Goal: Book appointment/travel/reservation

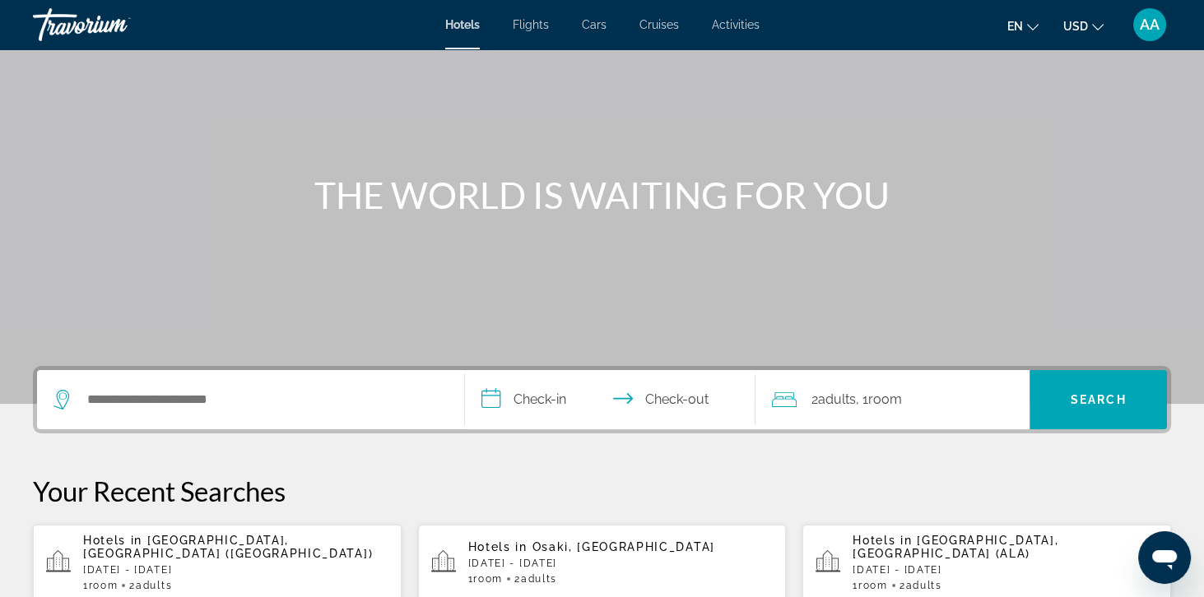
scroll to position [104, 0]
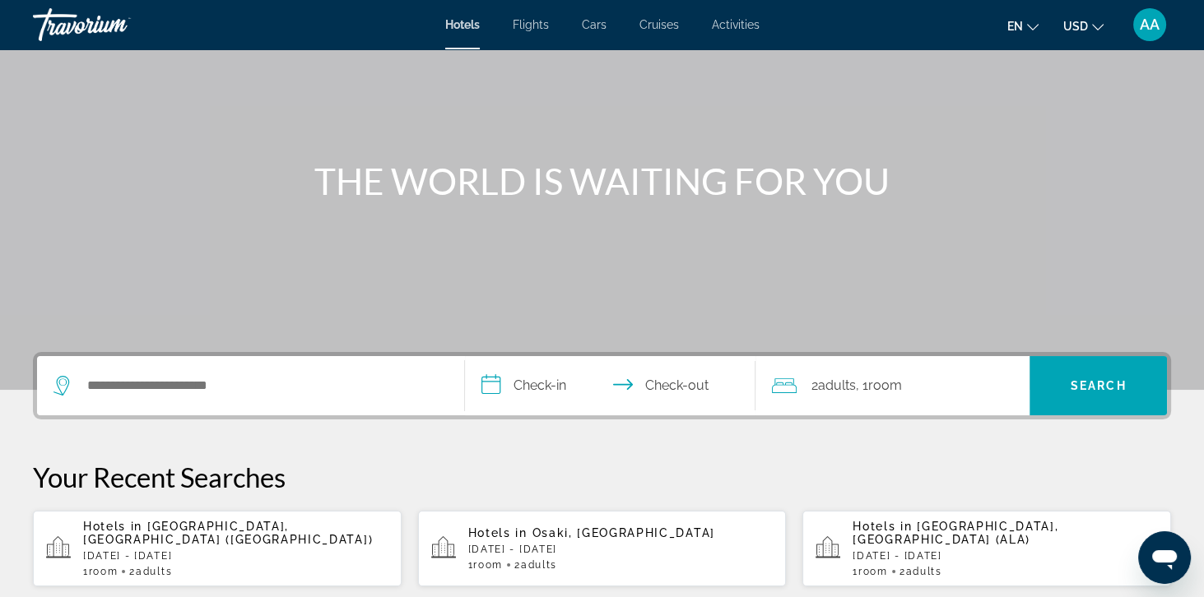
click at [280, 566] on div "1 Room rooms 2 Adult Adults" at bounding box center [235, 572] width 305 height 12
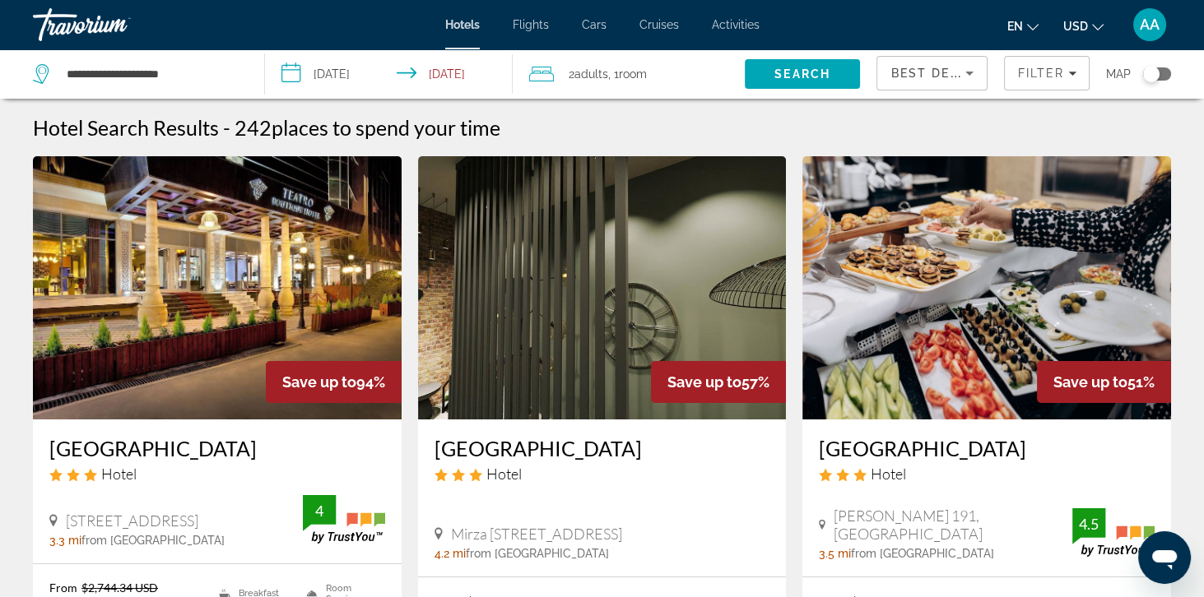
click at [954, 73] on span "Best Deals" at bounding box center [933, 73] width 86 height 13
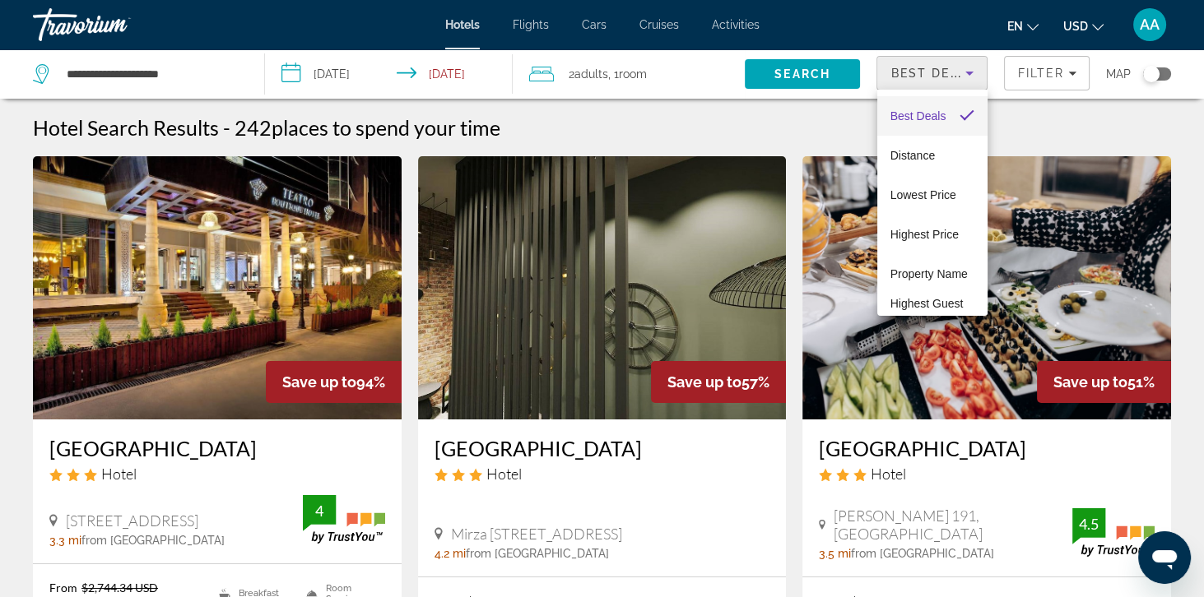
click at [1046, 77] on div at bounding box center [602, 298] width 1204 height 597
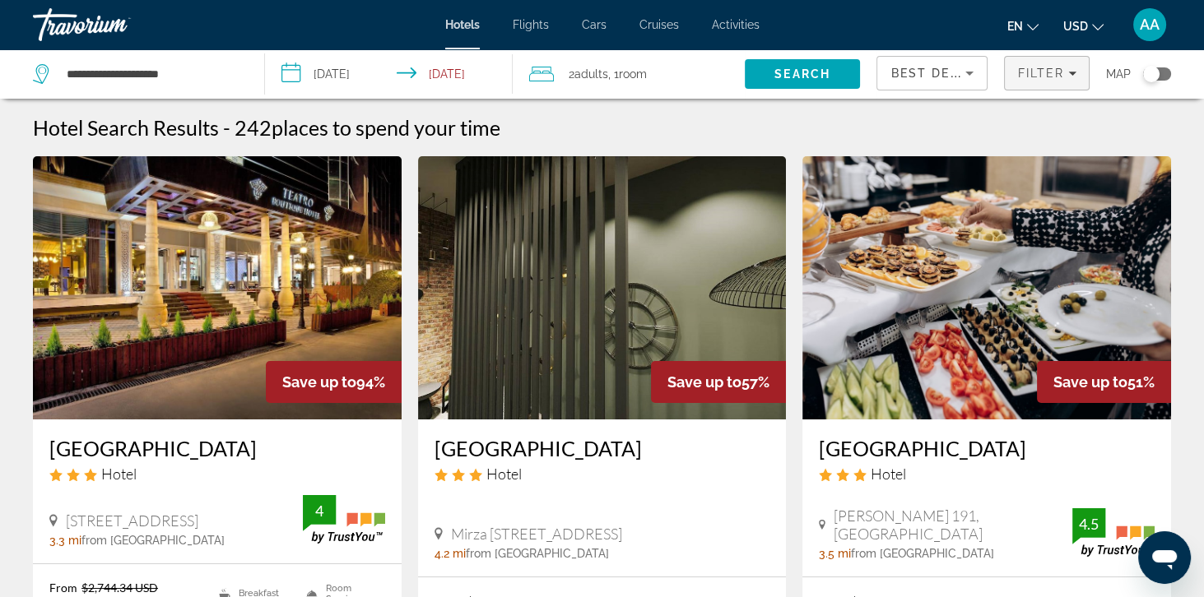
click at [1057, 84] on span "Filters" at bounding box center [1046, 72] width 84 height 39
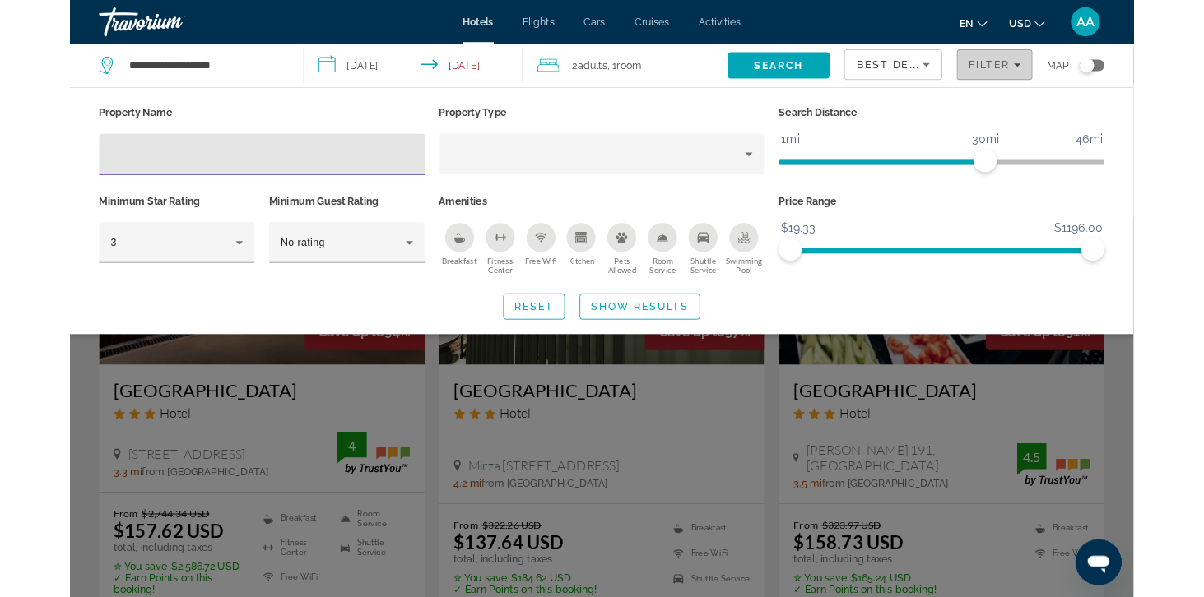
scroll to position [39, 0]
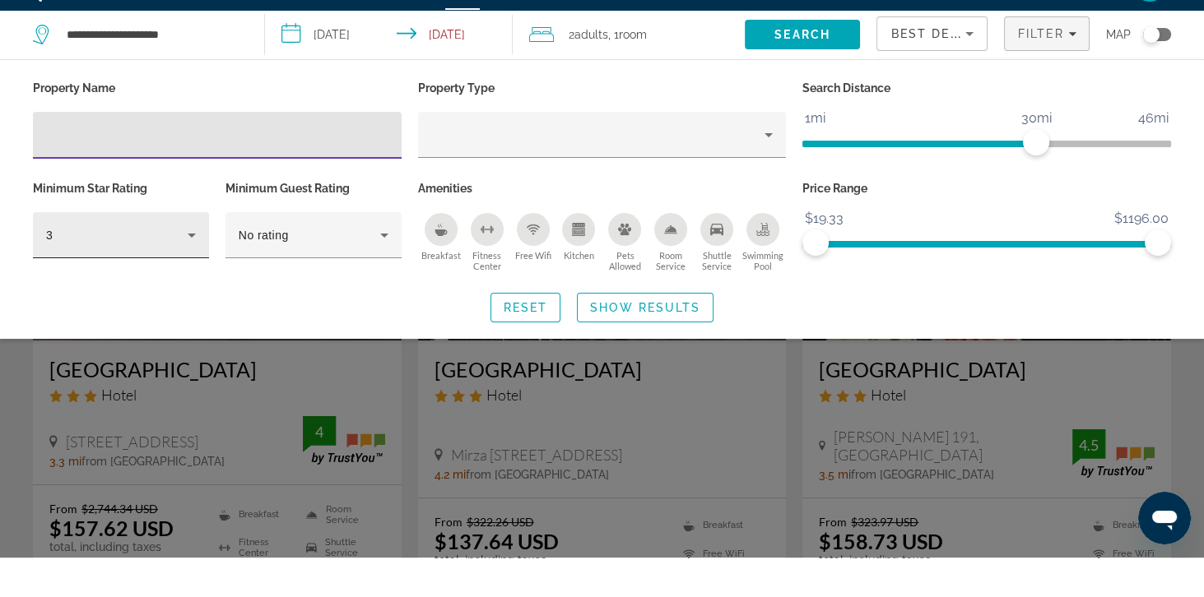
click at [160, 283] on div "3" at bounding box center [116, 275] width 141 height 20
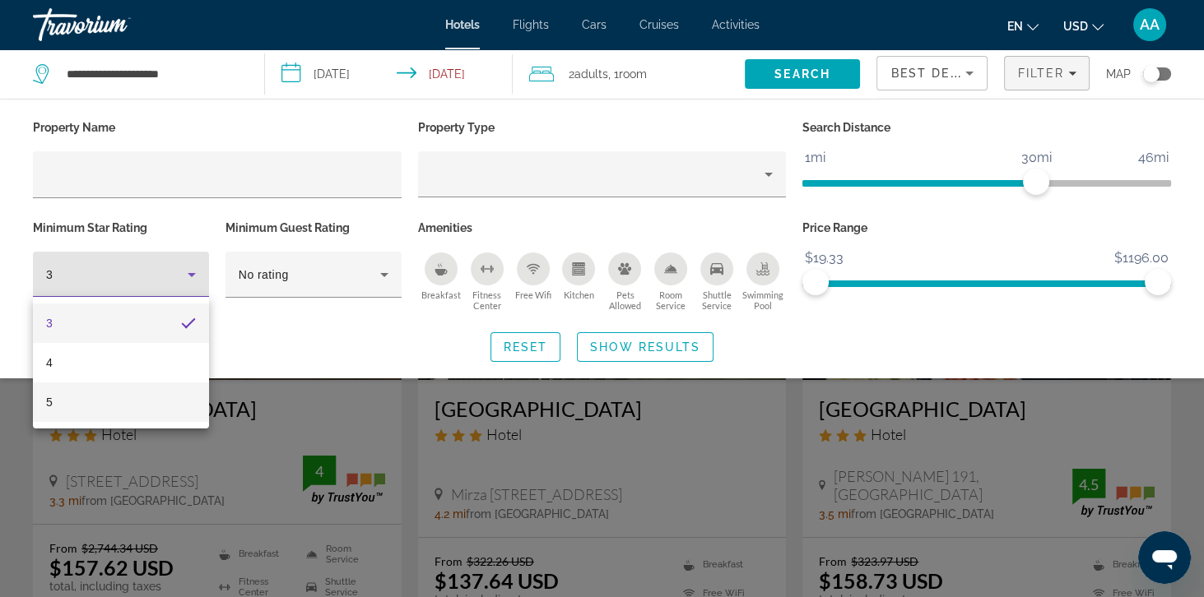
click at [151, 411] on mat-option "5" at bounding box center [121, 402] width 176 height 39
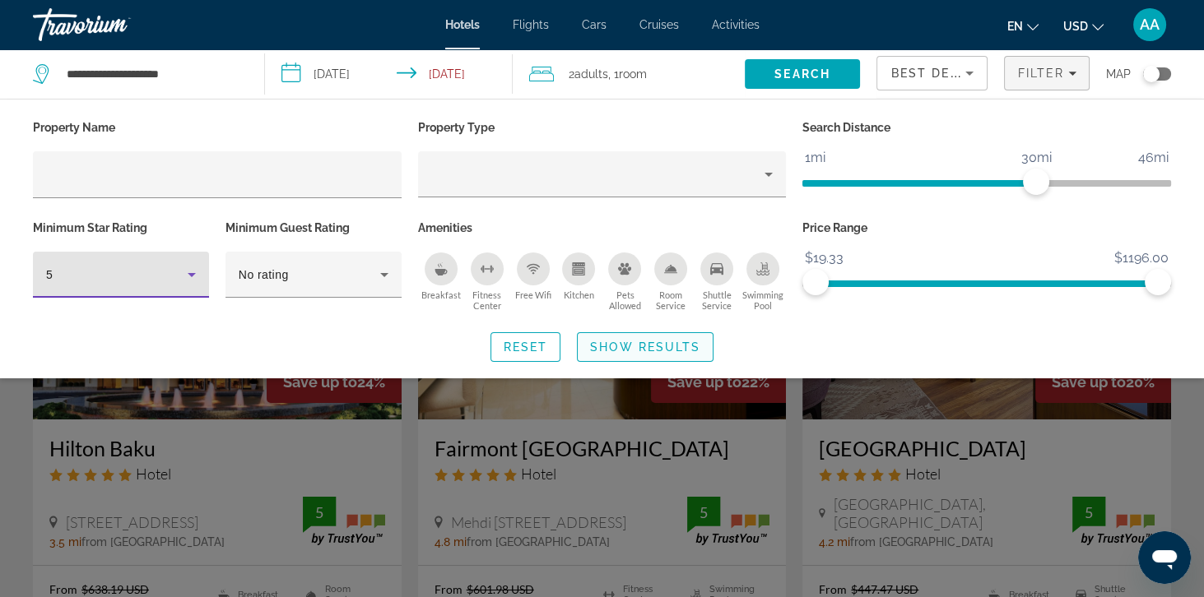
click at [671, 354] on span "Search widget" at bounding box center [644, 346] width 135 height 39
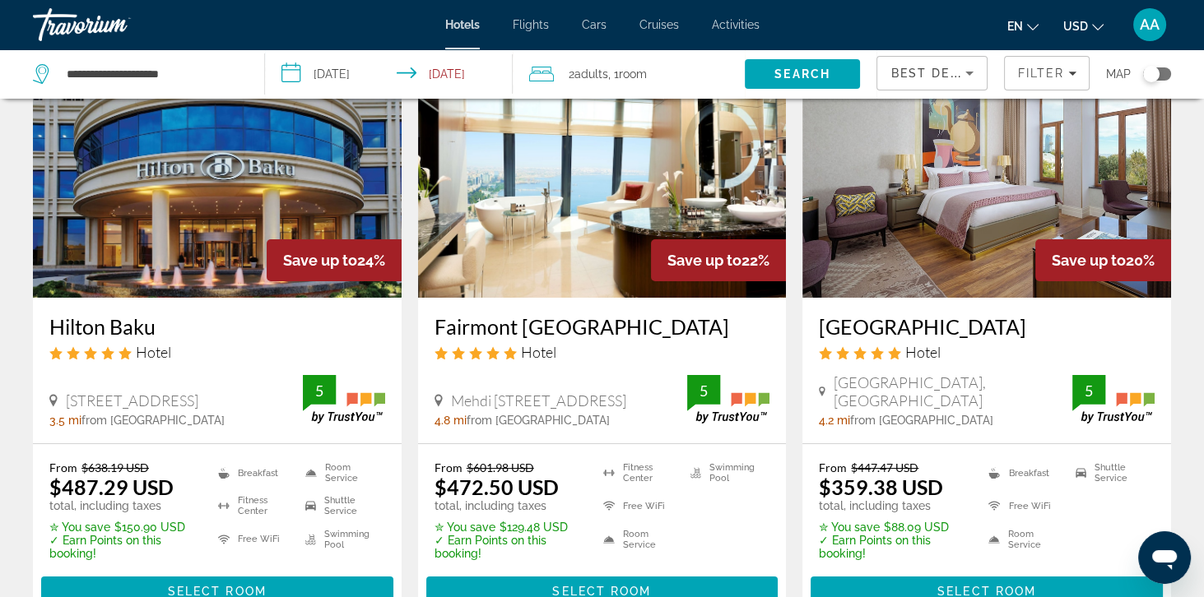
scroll to position [121, 0]
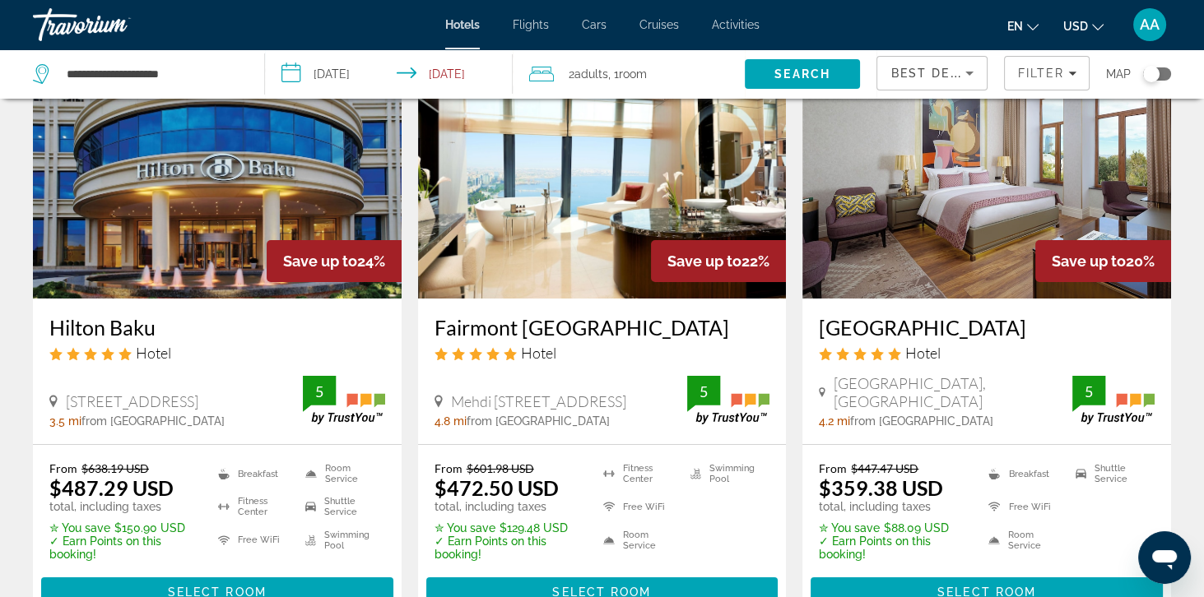
click at [597, 331] on h3 "Fairmont Baku Flame Towers" at bounding box center [602, 327] width 336 height 25
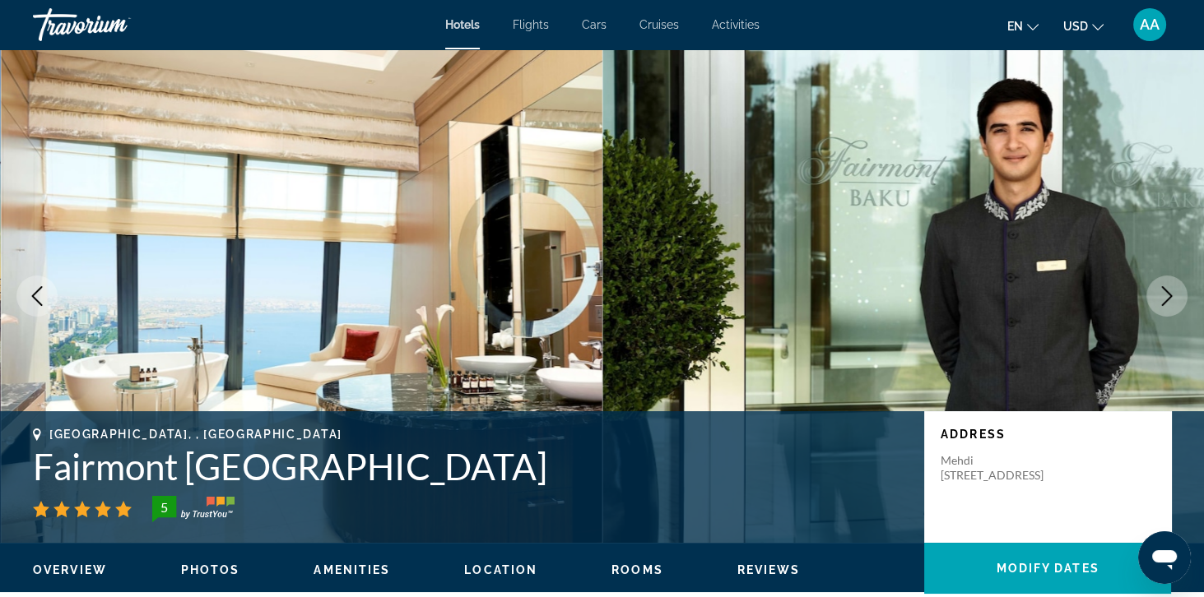
click at [1154, 35] on div "AA" at bounding box center [1149, 24] width 33 height 33
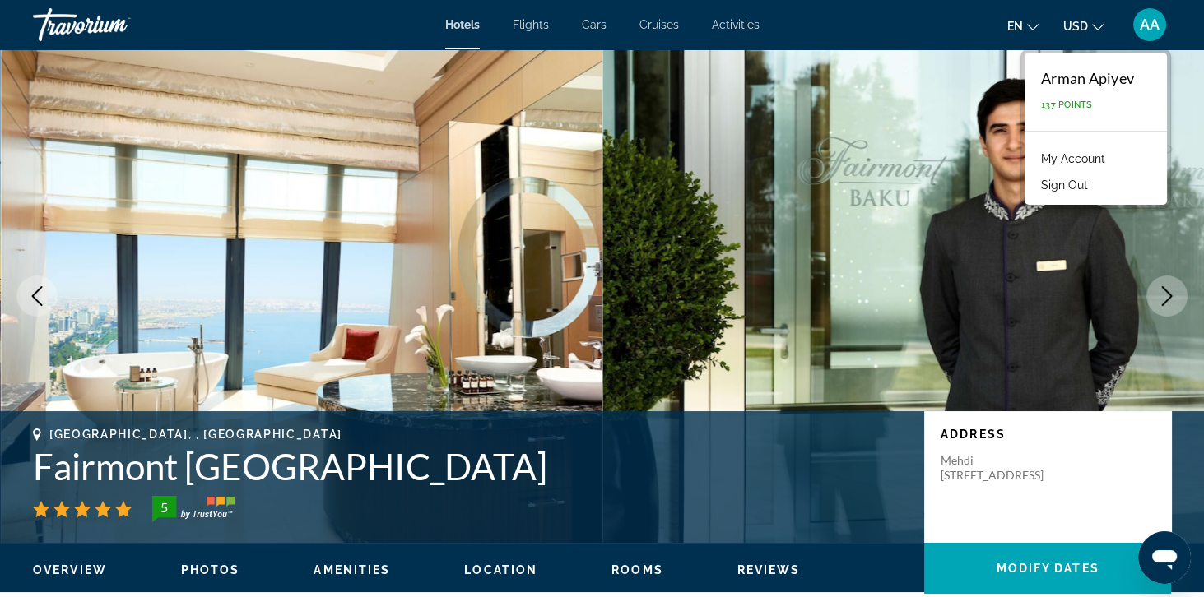
click at [1111, 161] on link "My Account" at bounding box center [1072, 158] width 81 height 21
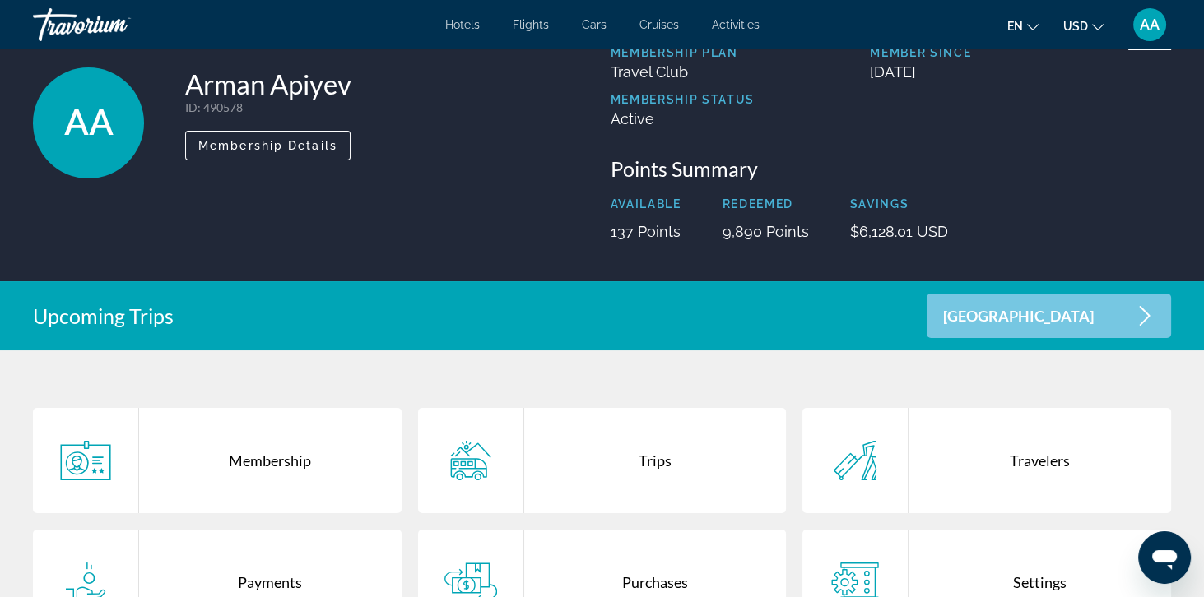
scroll to position [86, 0]
click at [713, 596] on div "Purchases" at bounding box center [655, 581] width 262 height 105
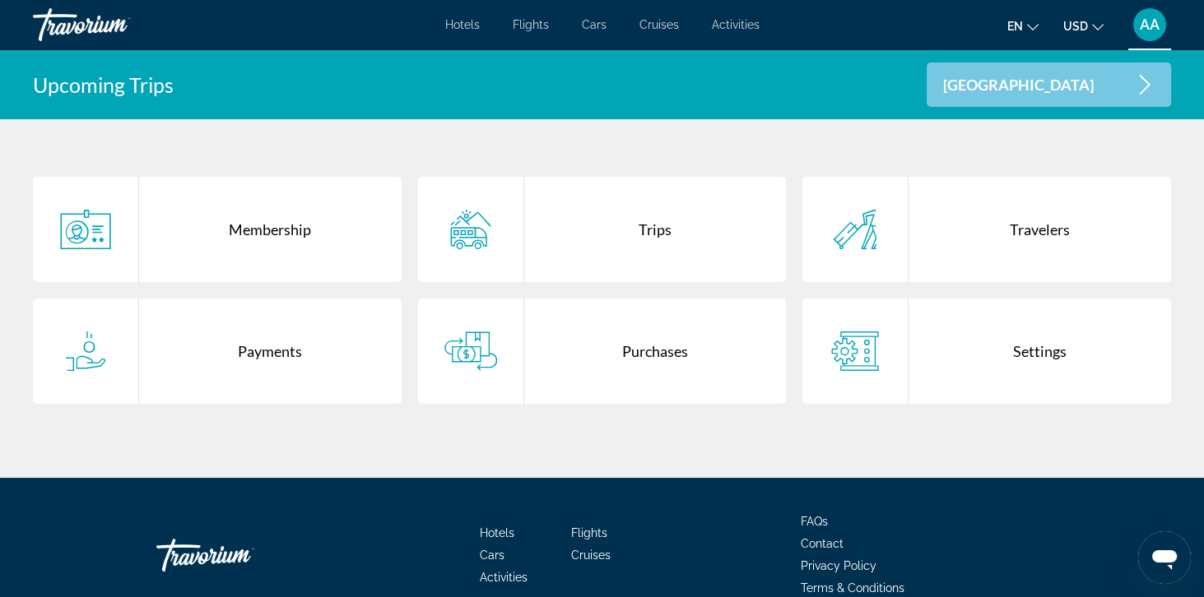
scroll to position [319, 0]
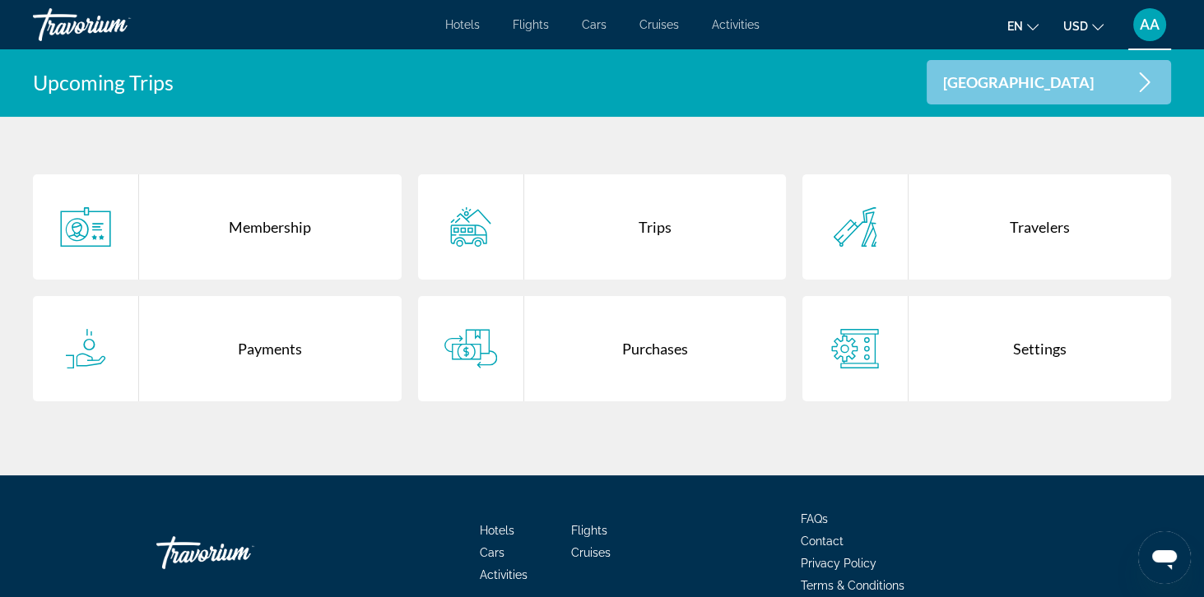
click at [708, 347] on div "Purchases" at bounding box center [655, 348] width 262 height 105
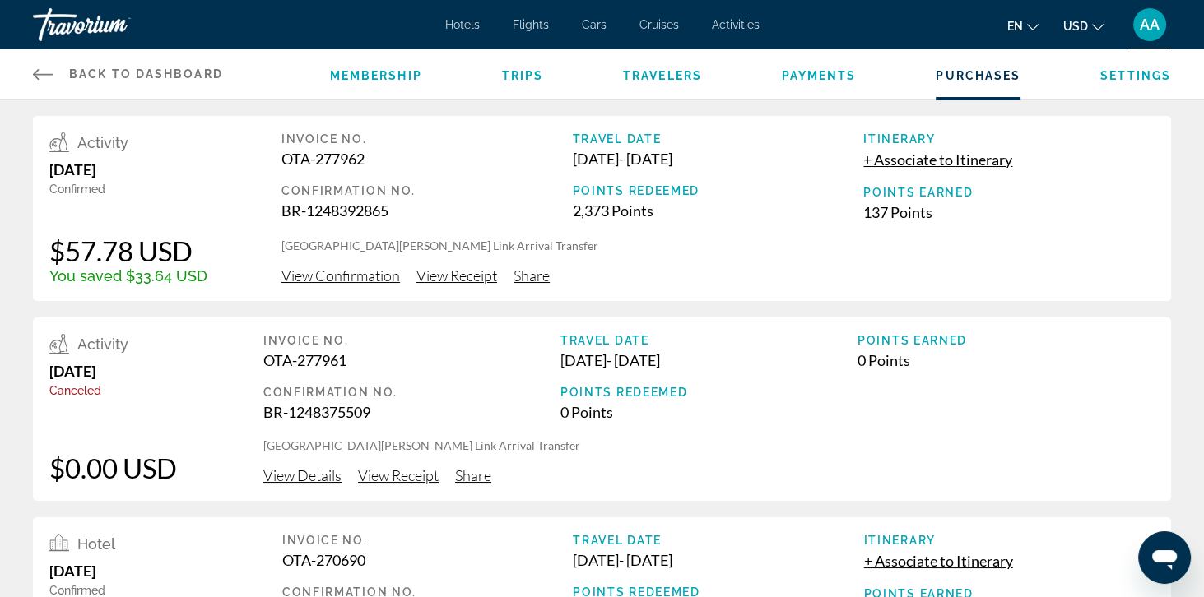
scroll to position [3, 0]
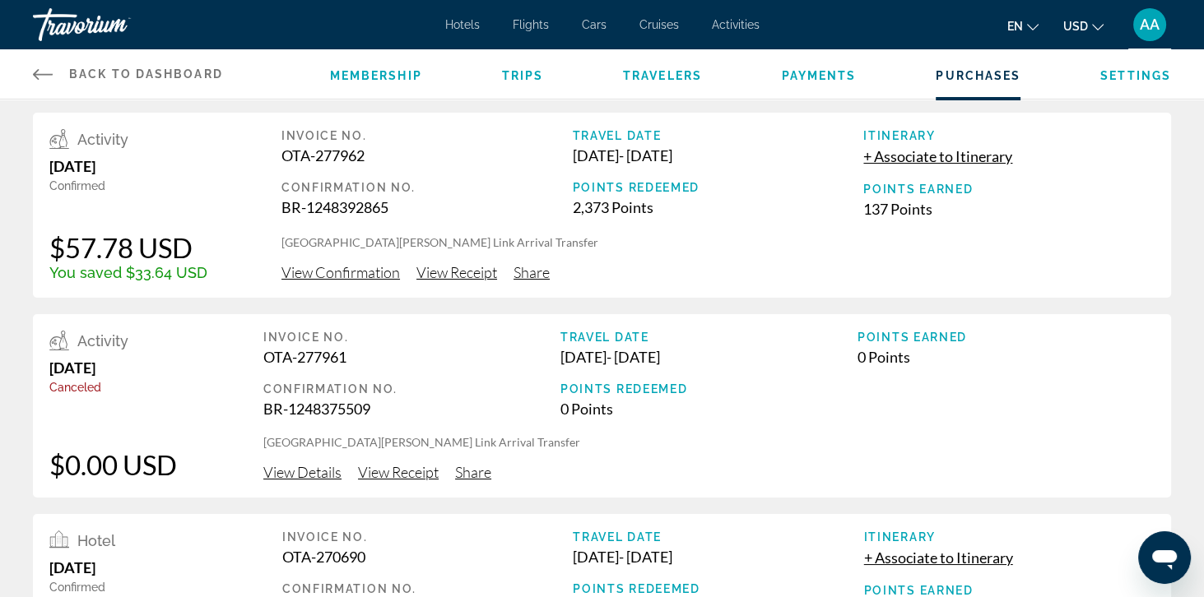
click at [354, 278] on span "View Confirmation" at bounding box center [340, 272] width 118 height 18
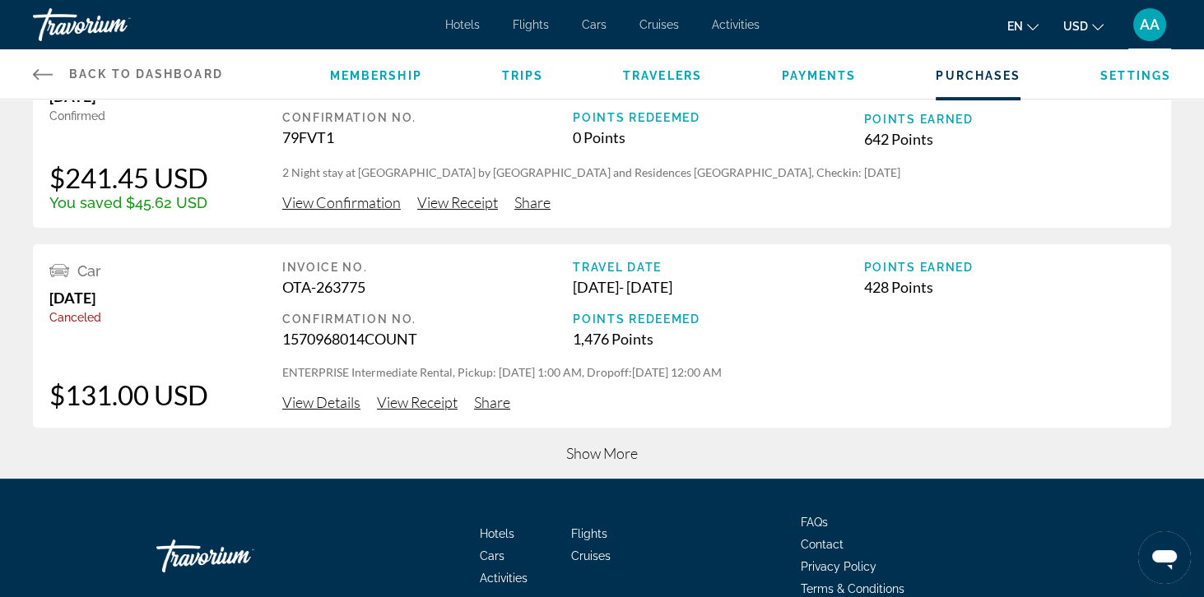
scroll to position [676, 0]
click at [320, 407] on span "View Details" at bounding box center [321, 402] width 78 height 18
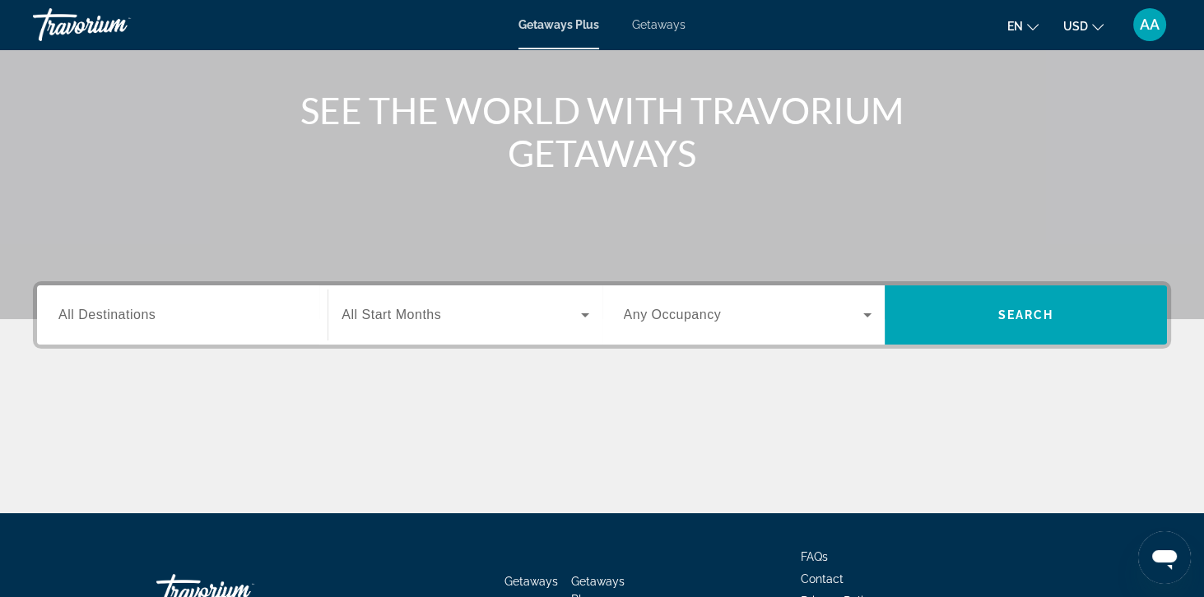
scroll to position [174, 0]
click at [657, 40] on div "Getaways Plus Getaways en English Español Français Italiano Português русский U…" at bounding box center [602, 24] width 1204 height 43
click at [665, 27] on span "Getaways" at bounding box center [658, 24] width 53 height 13
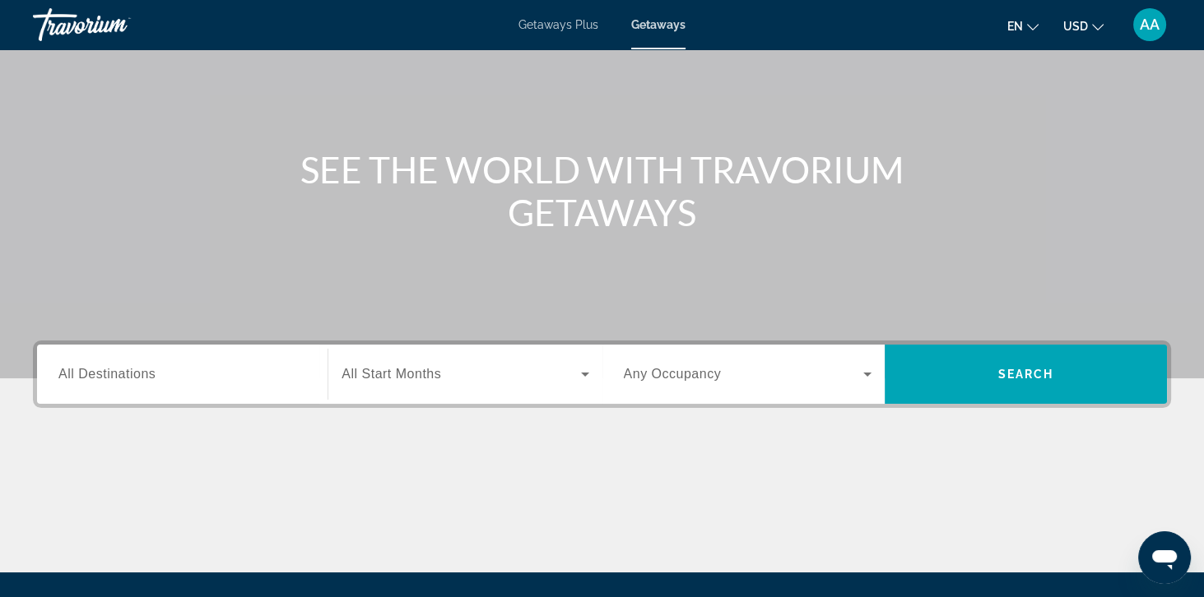
click at [208, 365] on input "Destination All Destinations" at bounding box center [182, 375] width 248 height 20
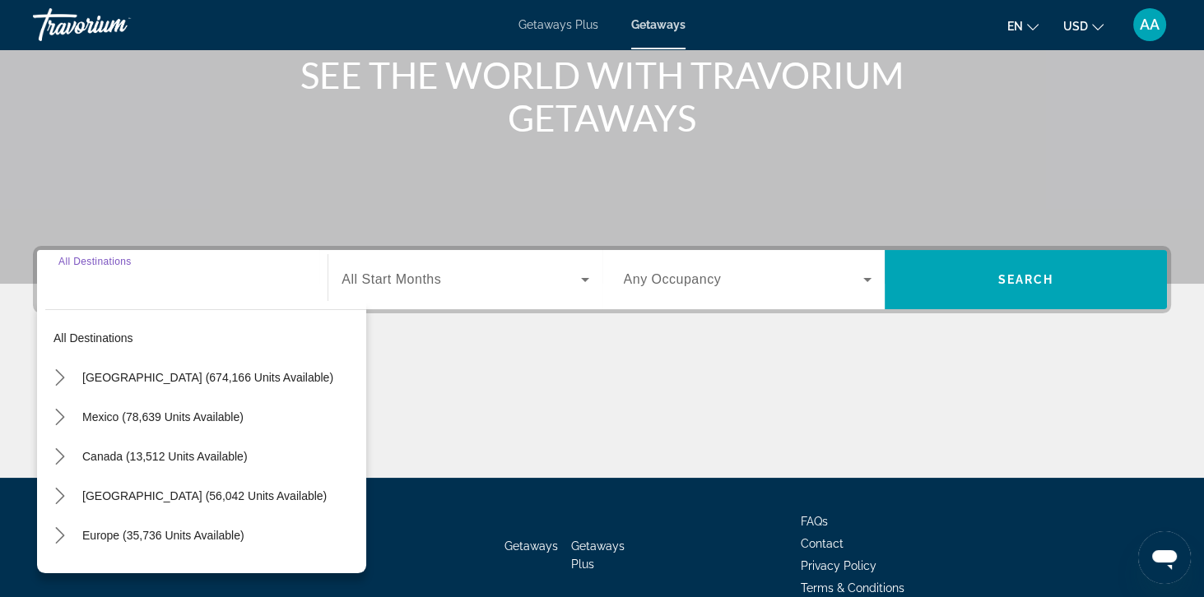
scroll to position [211, 0]
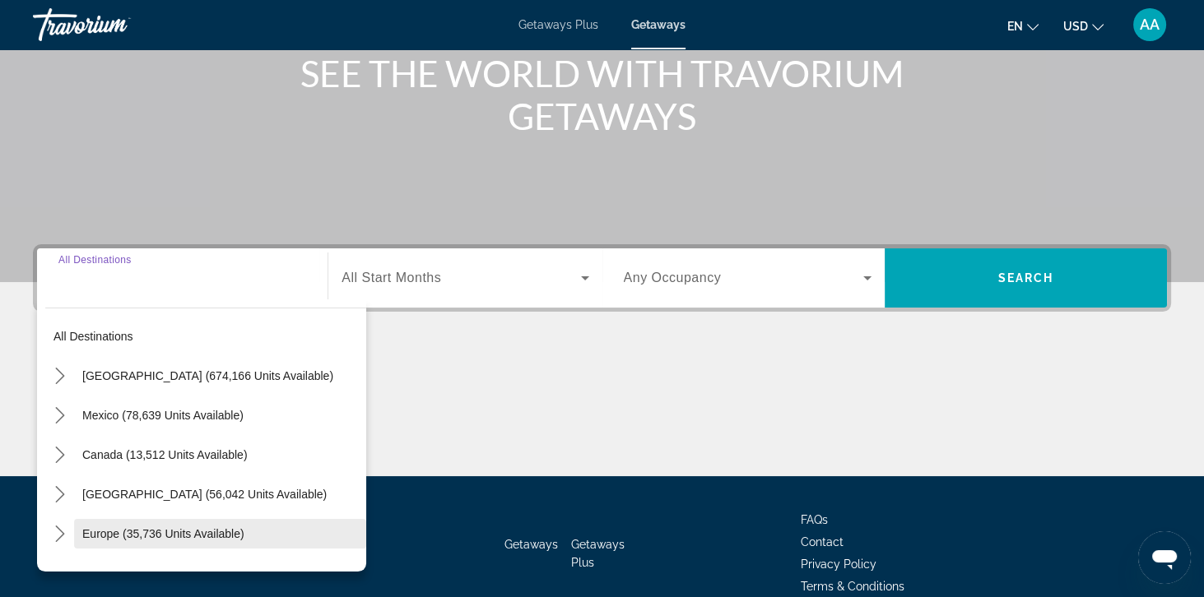
click at [141, 550] on span "Select destination: Europe (35,736 units available)" at bounding box center [220, 533] width 292 height 39
type input "**********"
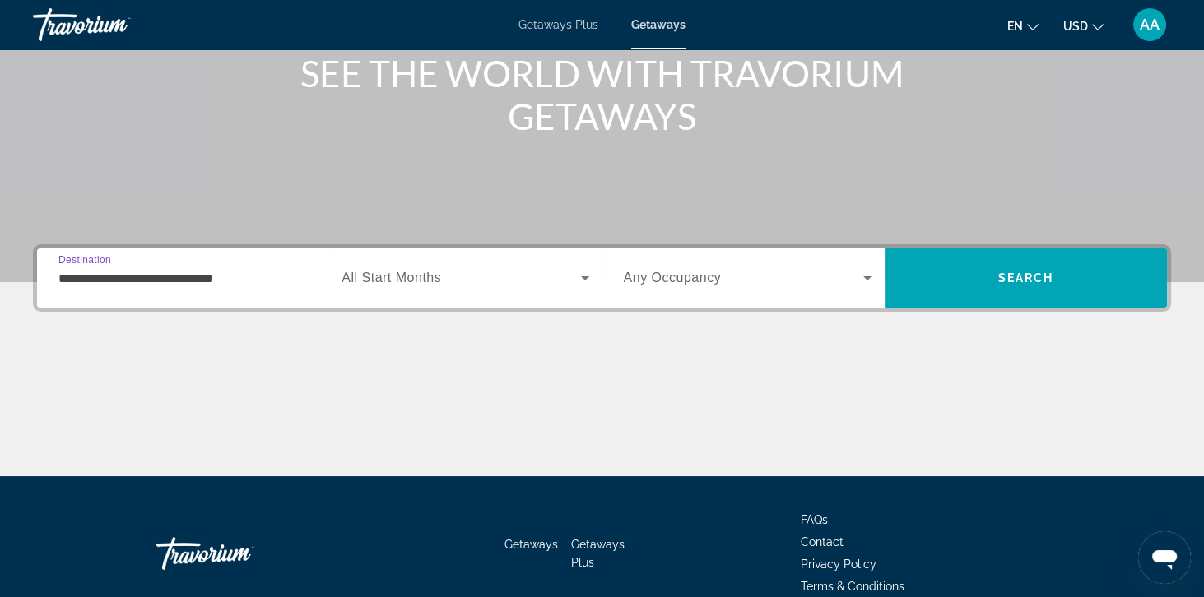
click at [415, 286] on span "Search widget" at bounding box center [460, 278] width 239 height 20
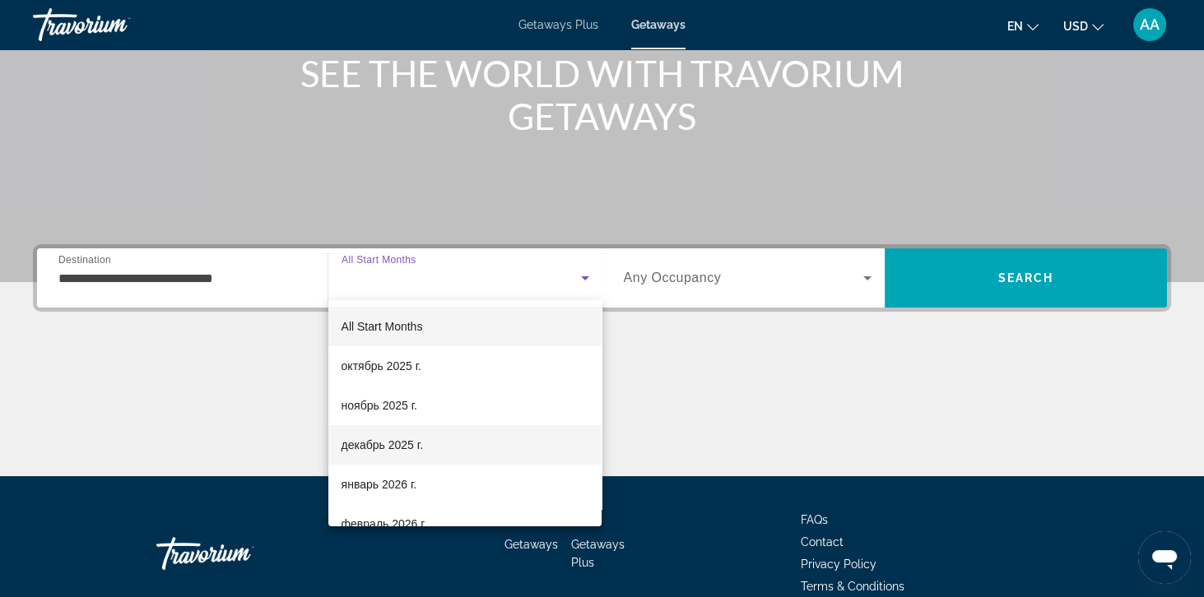
click at [458, 447] on mat-option "декабрь 2025 г." at bounding box center [465, 444] width 274 height 39
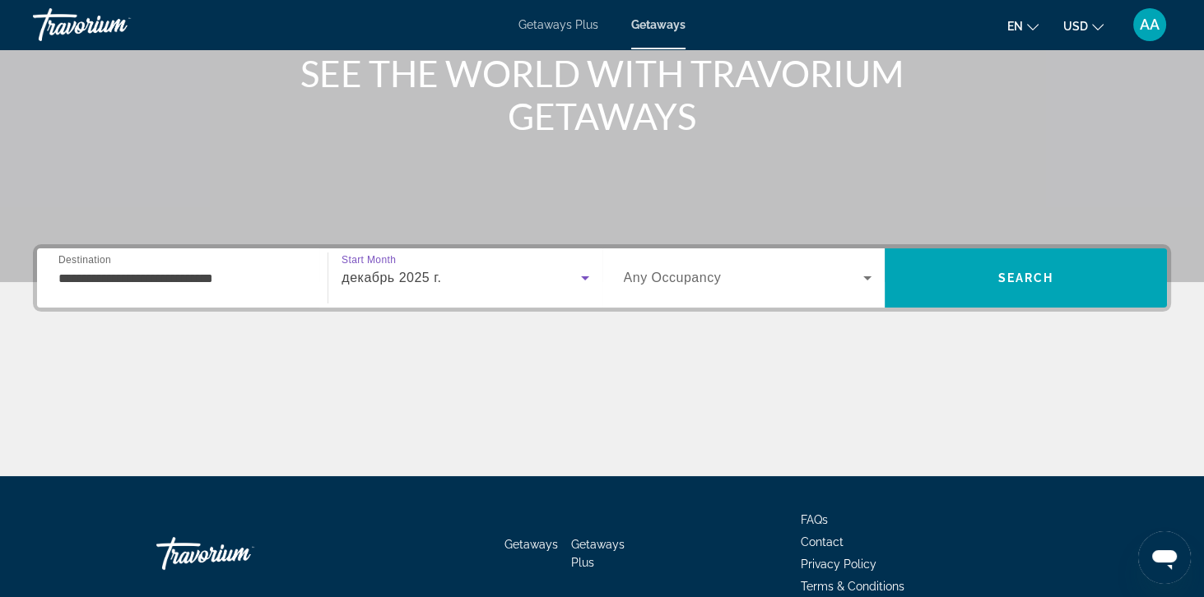
click at [744, 281] on span "Search widget" at bounding box center [743, 278] width 239 height 20
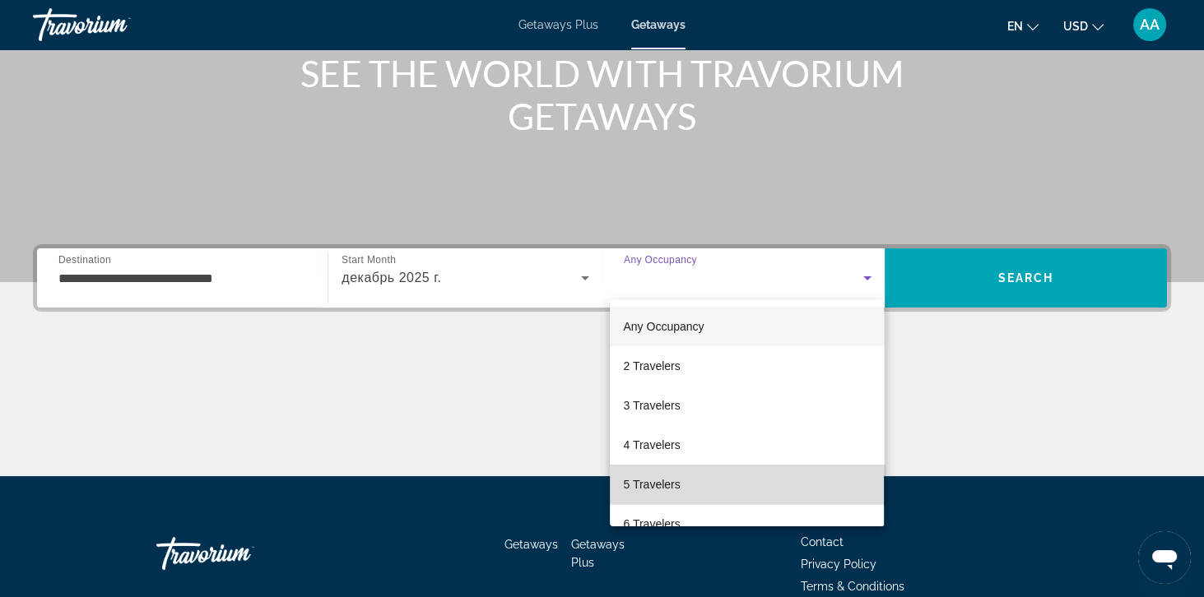
click at [752, 472] on mat-option "5 Travelers" at bounding box center [747, 484] width 274 height 39
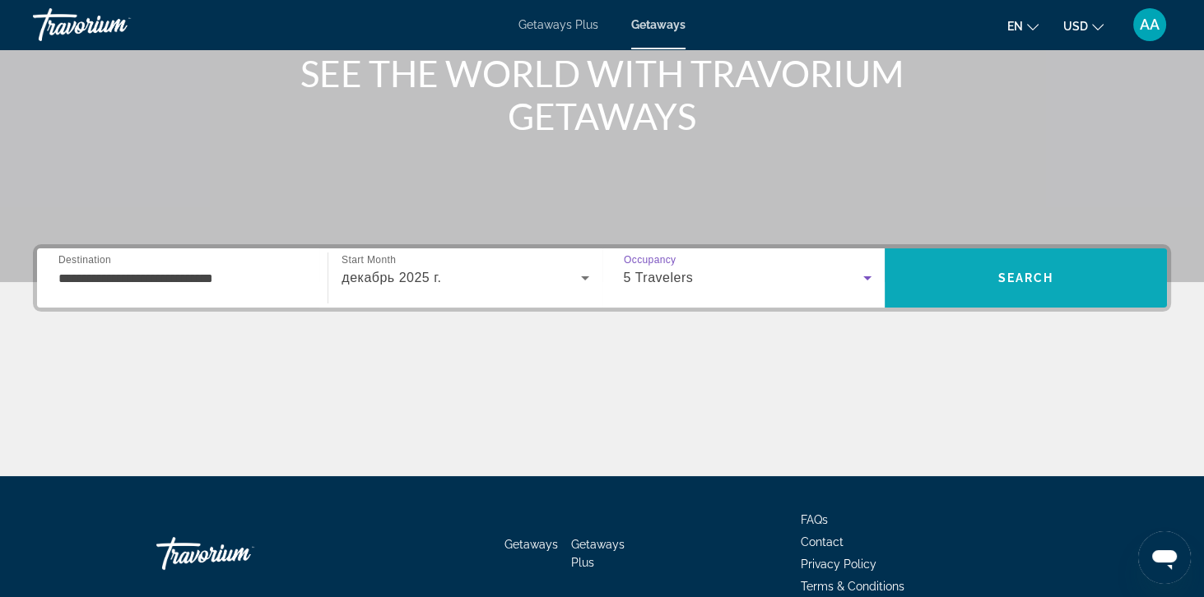
click at [1085, 279] on span "Search" at bounding box center [1025, 277] width 282 height 39
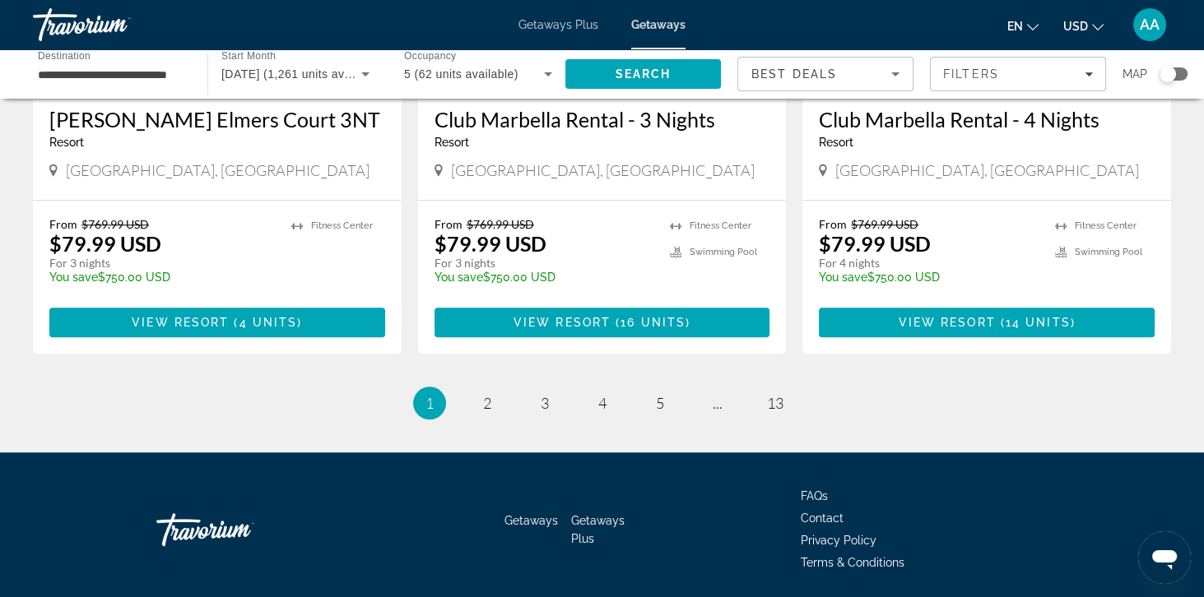
scroll to position [2032, 0]
click at [599, 418] on link "page 4" at bounding box center [601, 403] width 29 height 29
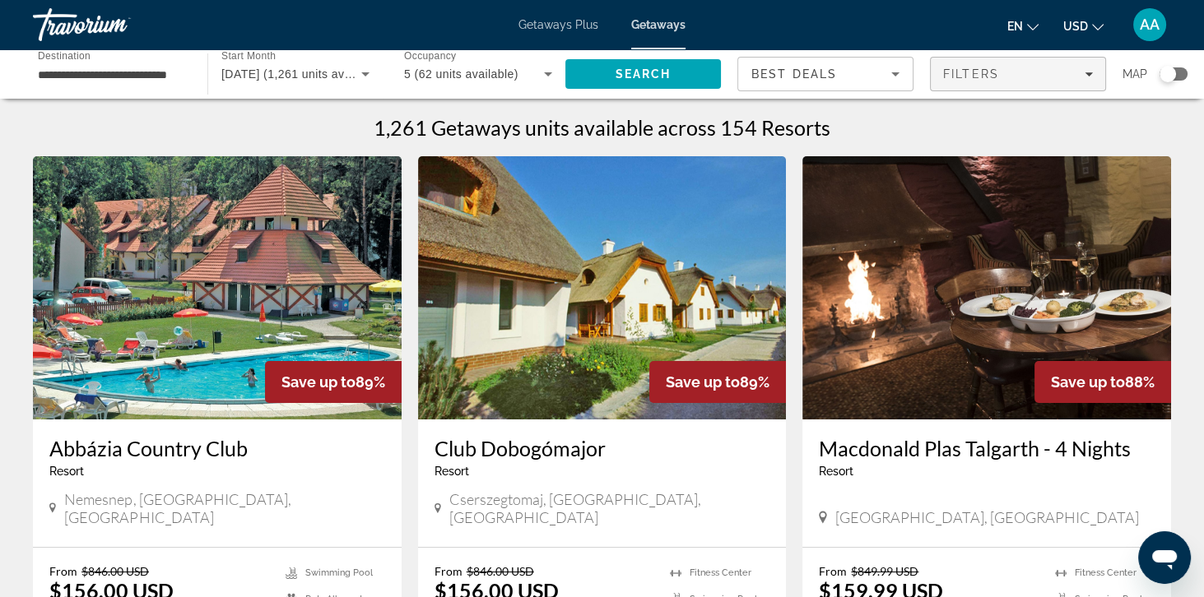
click at [1007, 65] on span "Filters" at bounding box center [1017, 73] width 174 height 39
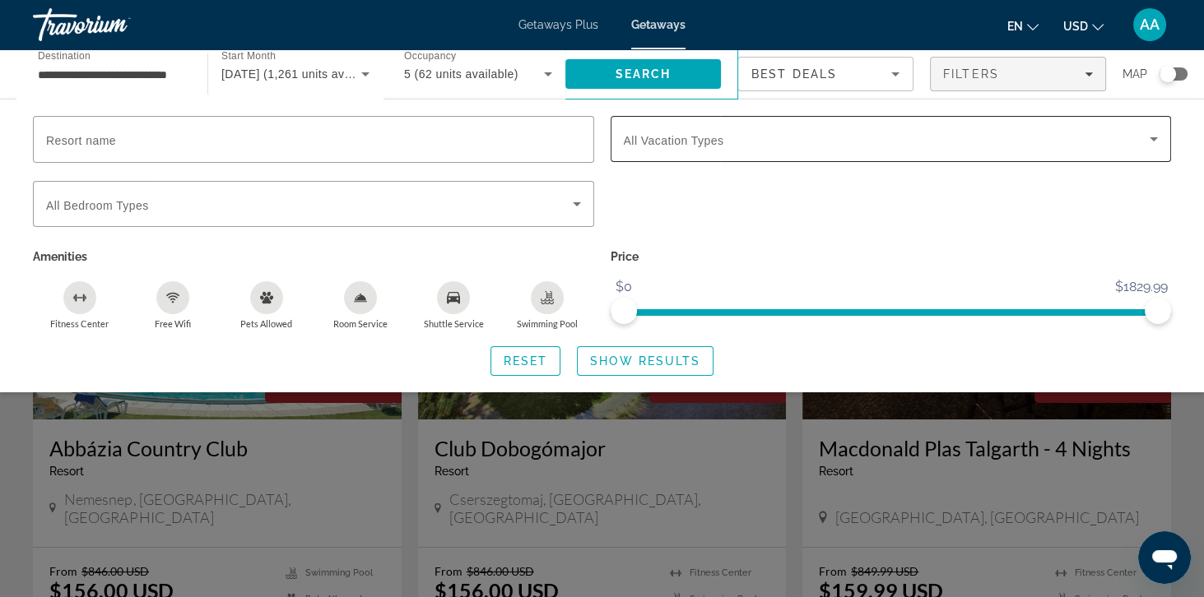
click at [904, 140] on span "Search widget" at bounding box center [887, 139] width 526 height 20
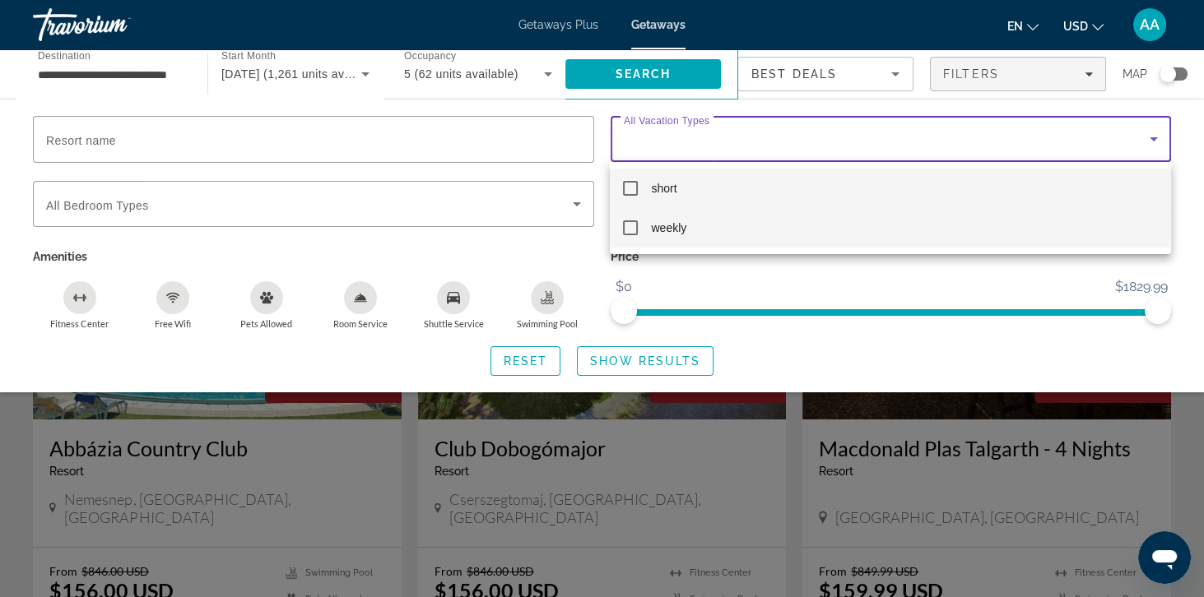
click at [878, 225] on mat-option "weekly" at bounding box center [890, 227] width 560 height 39
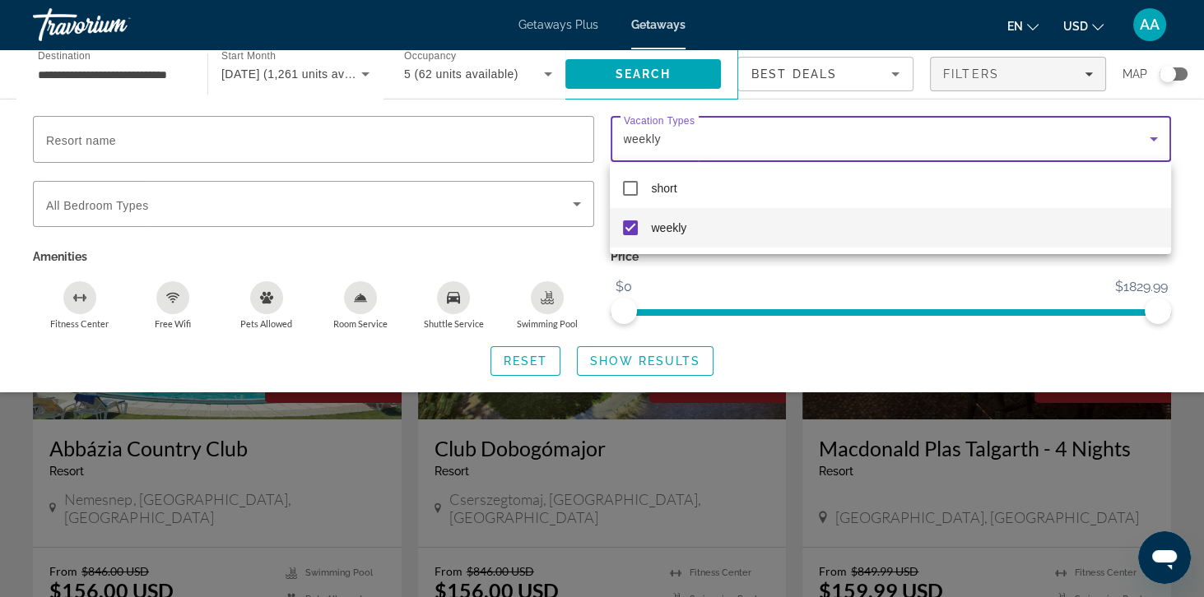
click at [670, 369] on div at bounding box center [602, 298] width 1204 height 597
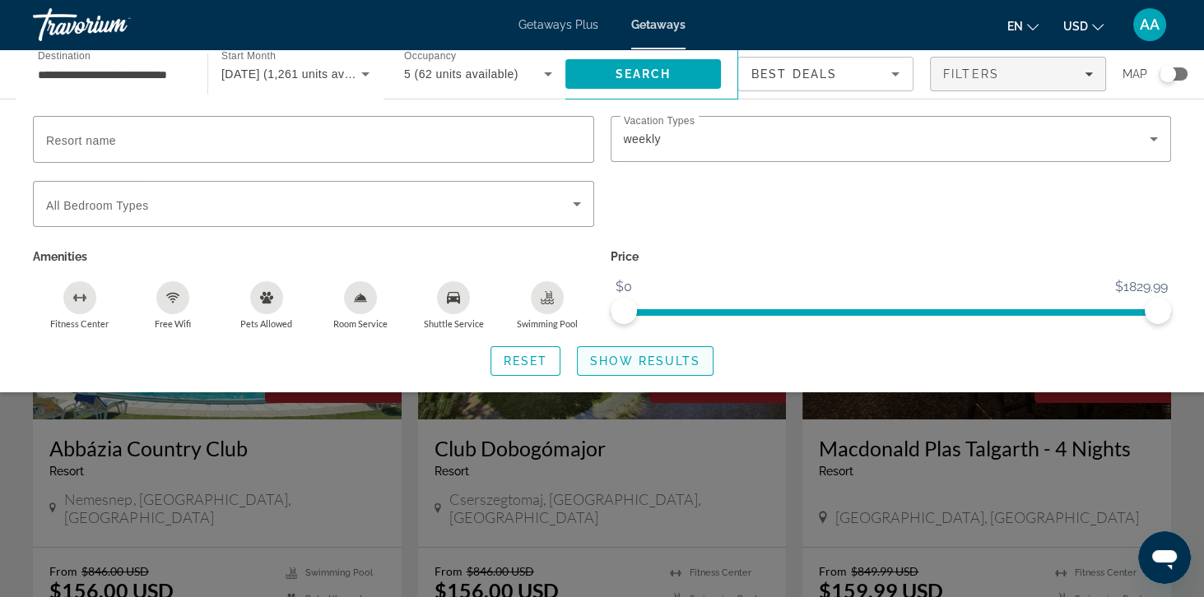
click at [685, 380] on span "Search widget" at bounding box center [644, 360] width 135 height 39
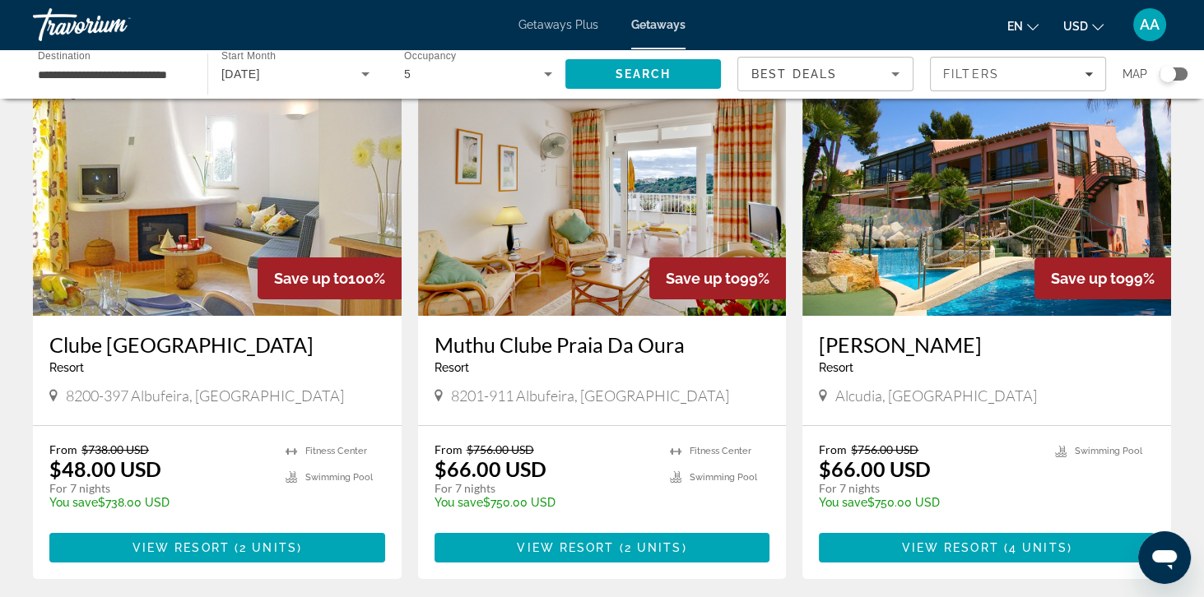
scroll to position [118, 0]
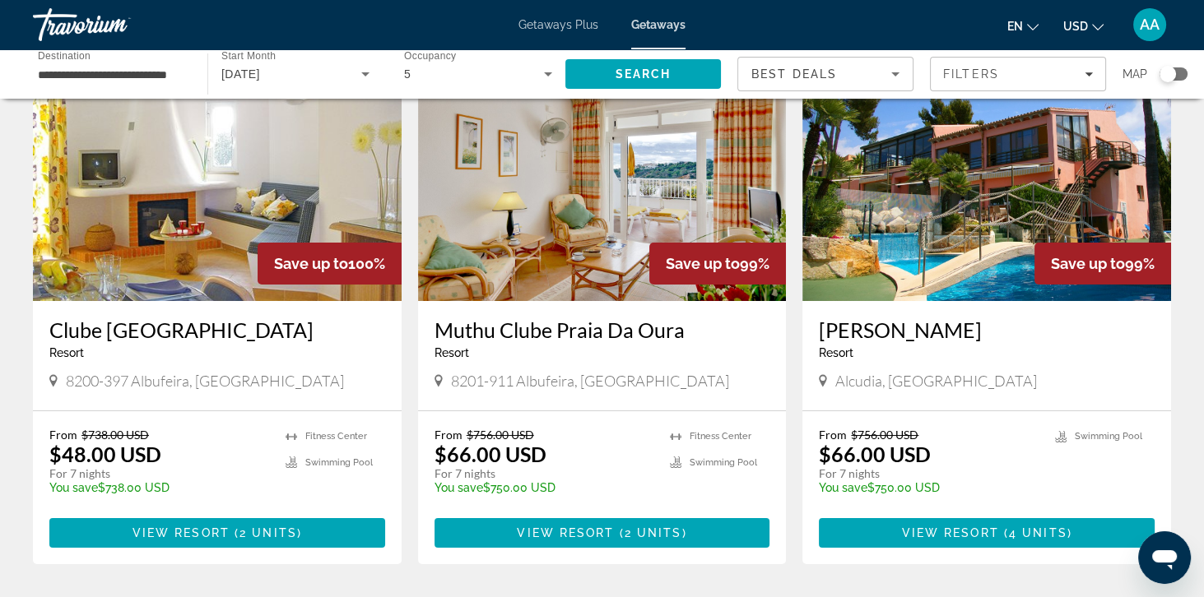
click at [290, 223] on img "Main content" at bounding box center [217, 169] width 369 height 263
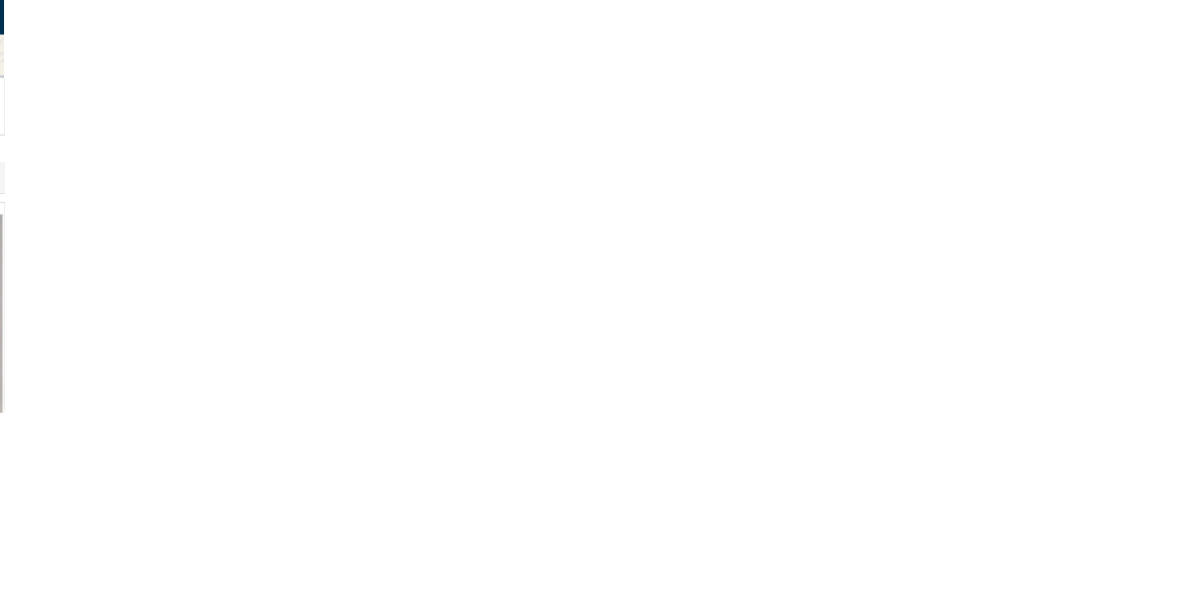
scroll to position [2527, 0]
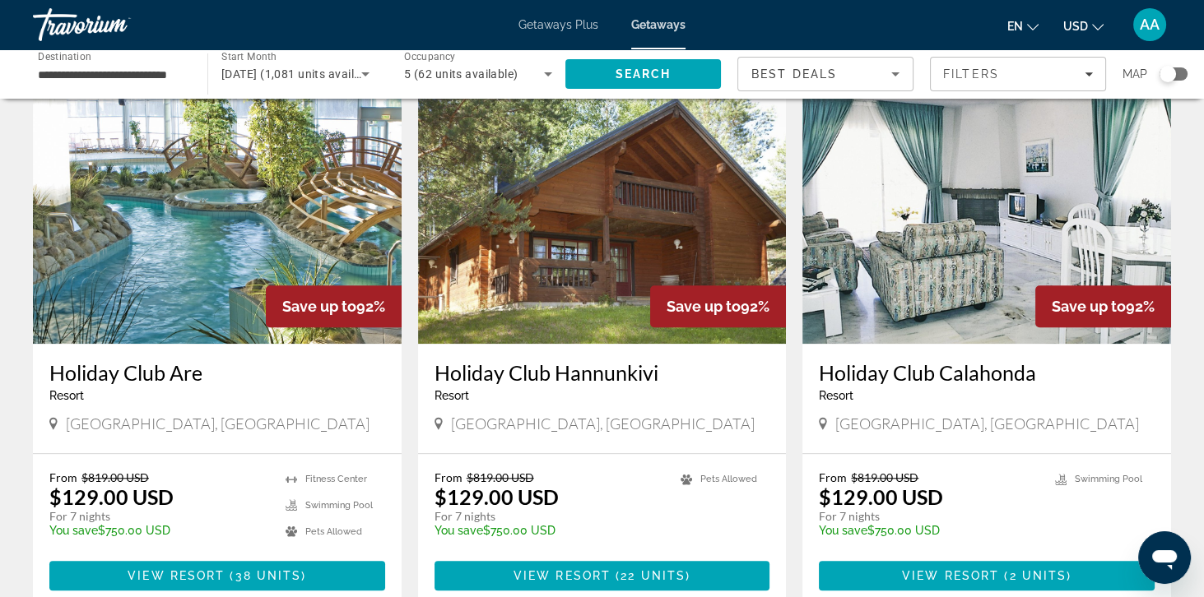
scroll to position [1768, 0]
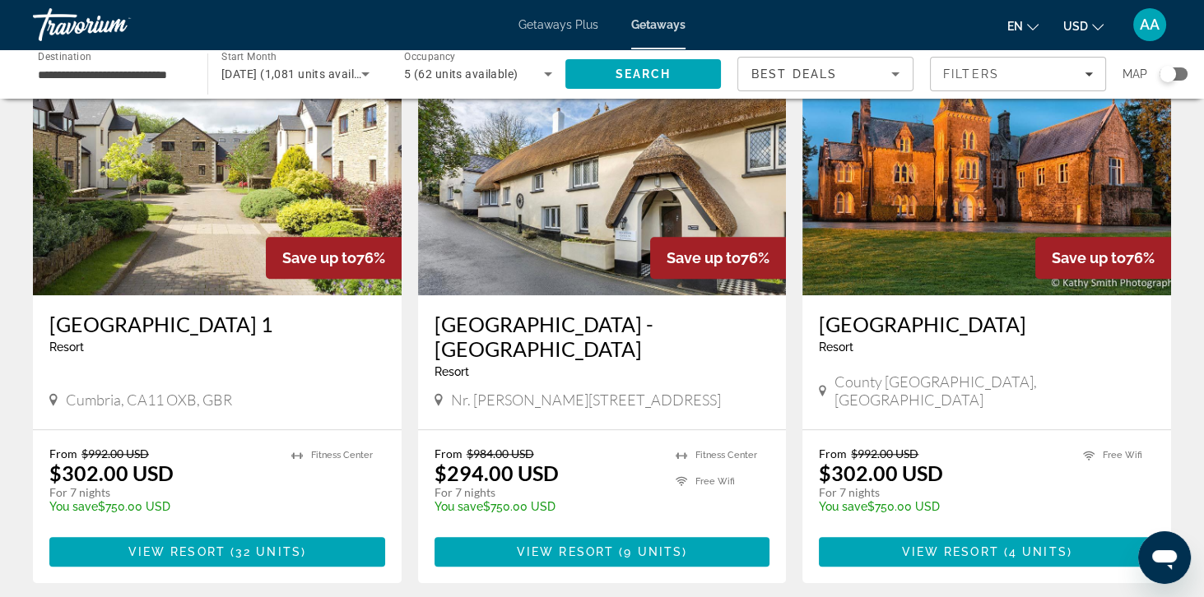
scroll to position [1977, 0]
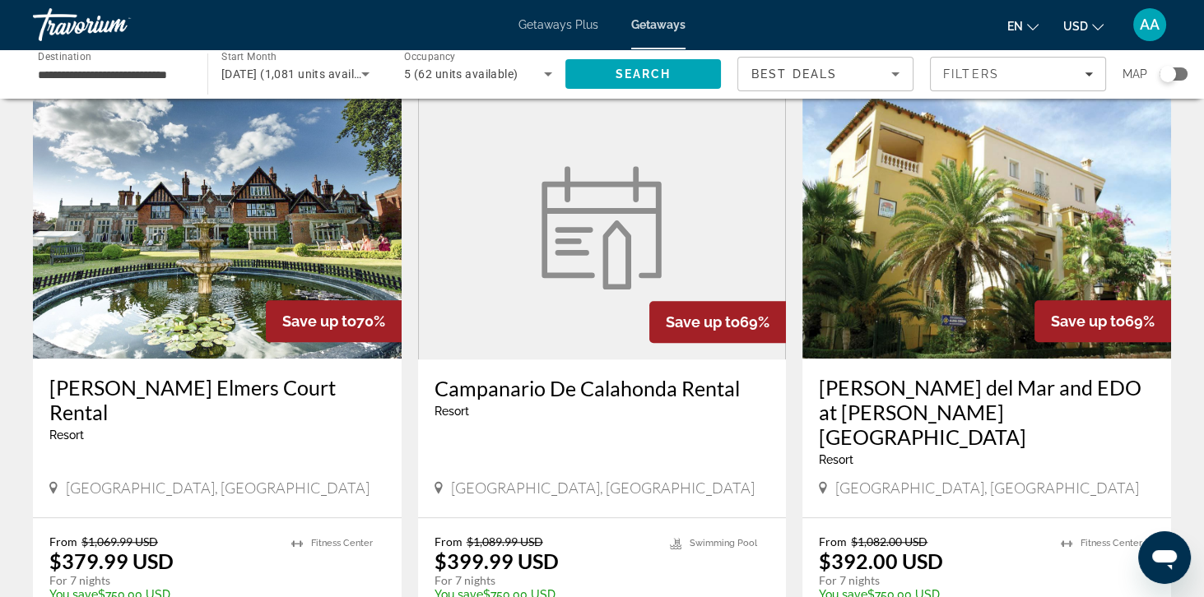
scroll to position [1807, 0]
click at [1125, 197] on img "Main content" at bounding box center [986, 226] width 369 height 263
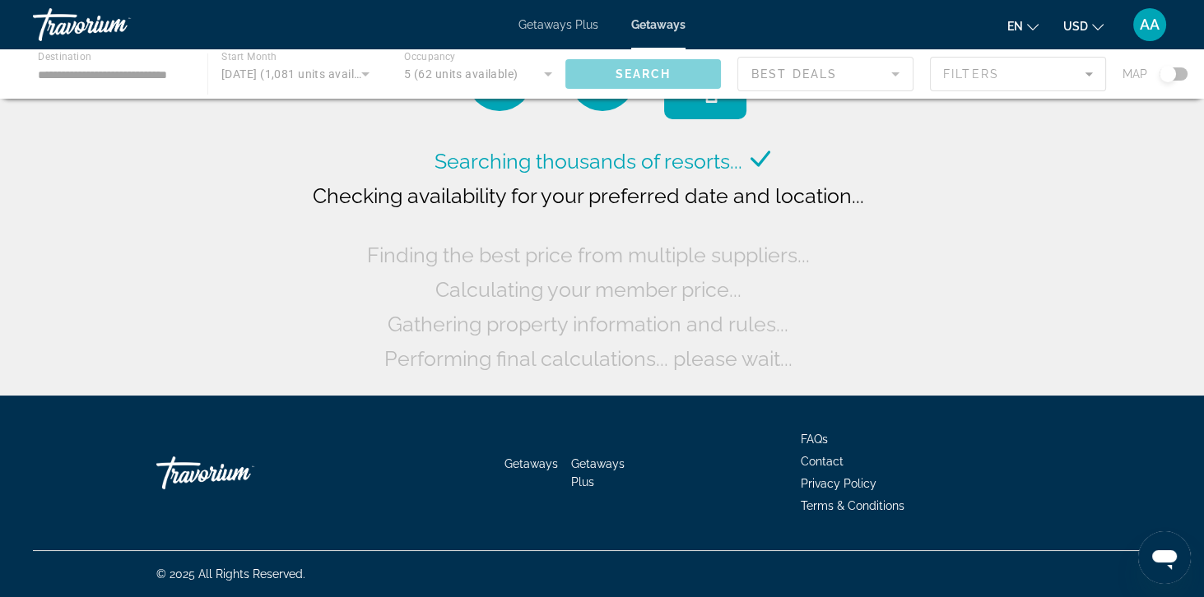
click at [118, 82] on div "Main content" at bounding box center [602, 73] width 1204 height 49
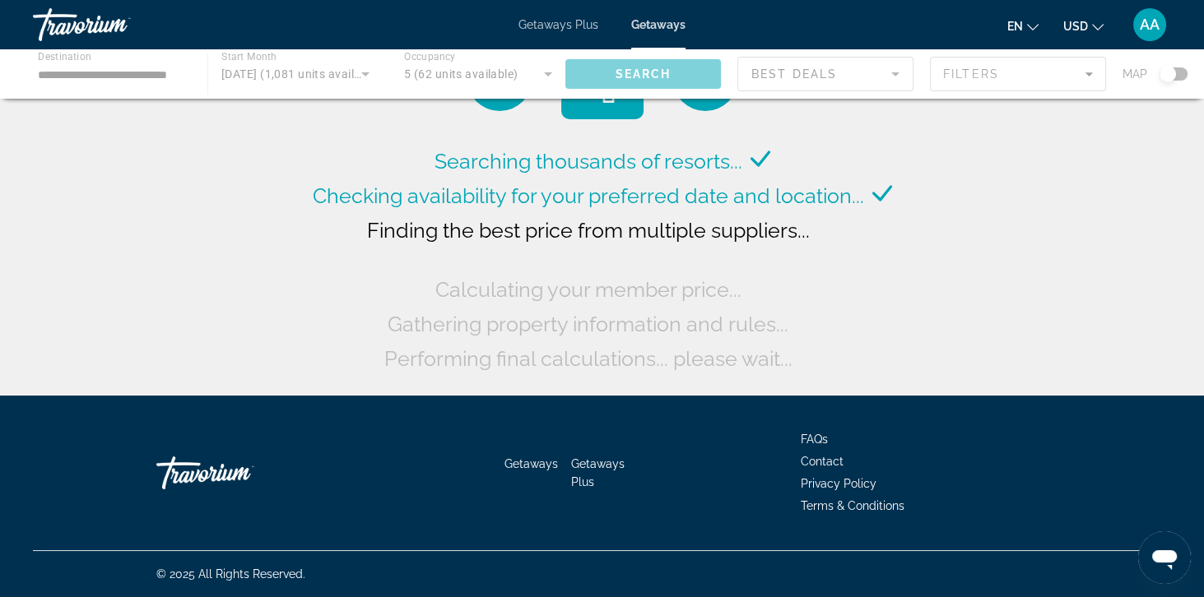
click at [105, 69] on div "Main content" at bounding box center [602, 73] width 1204 height 49
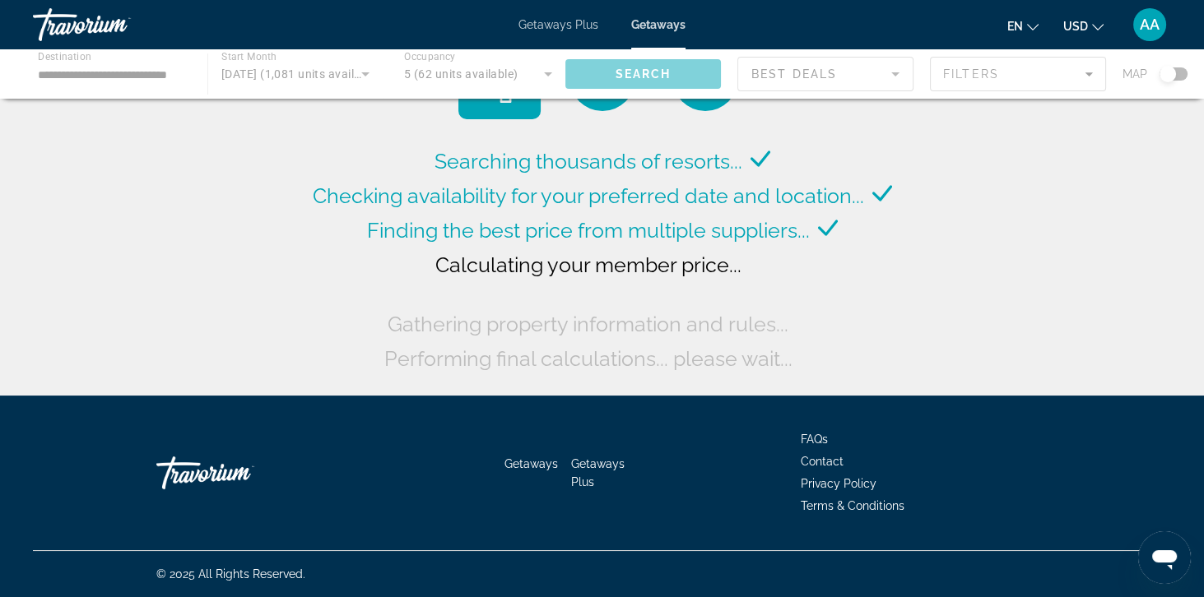
click at [119, 81] on div "Main content" at bounding box center [602, 73] width 1204 height 49
